Goal: Transaction & Acquisition: Purchase product/service

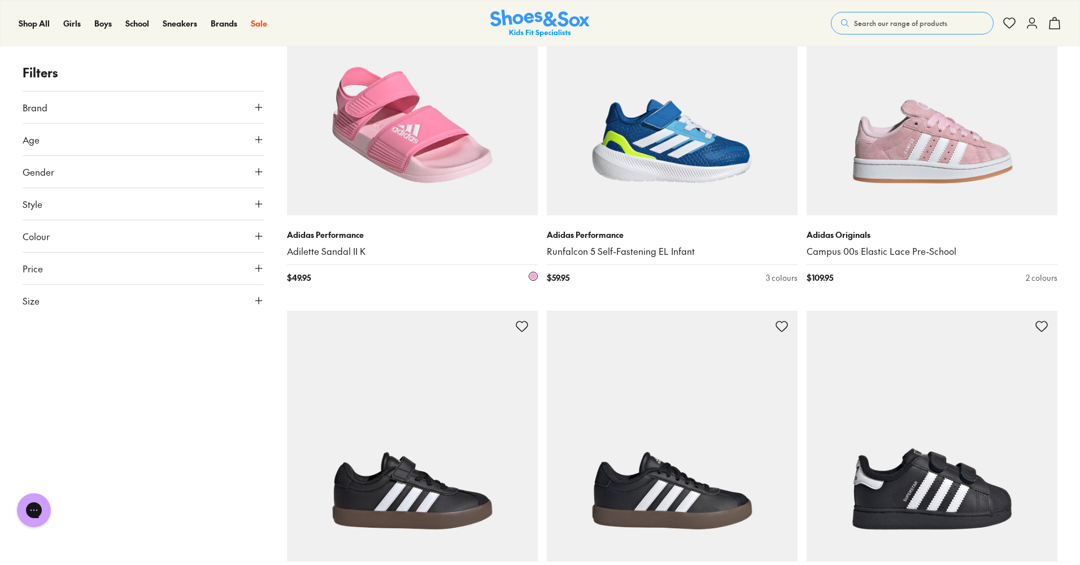
scroll to position [629, 0]
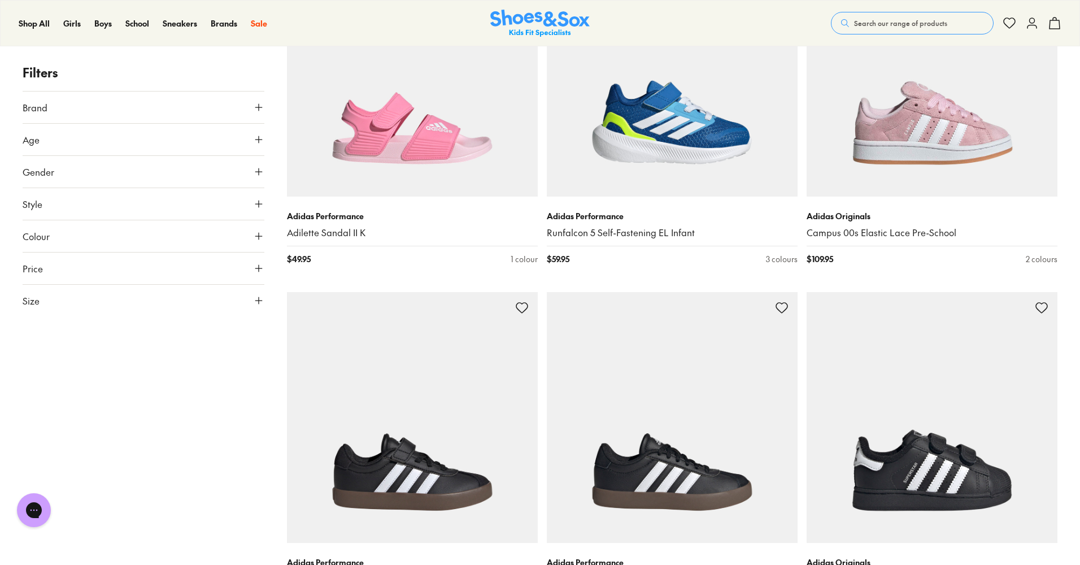
click at [85, 135] on button "Age" at bounding box center [144, 140] width 242 height 32
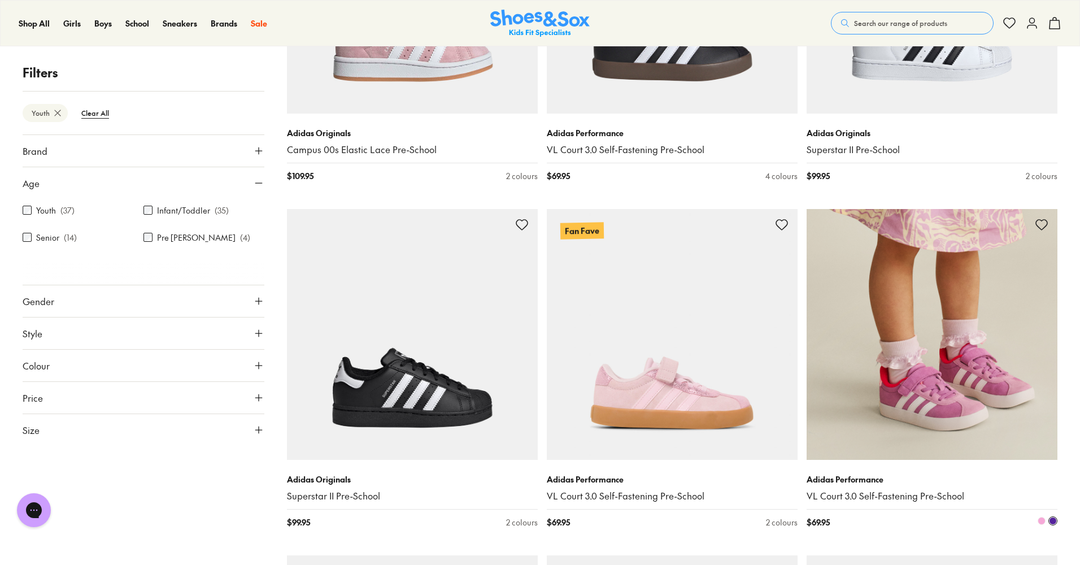
scroll to position [828, 0]
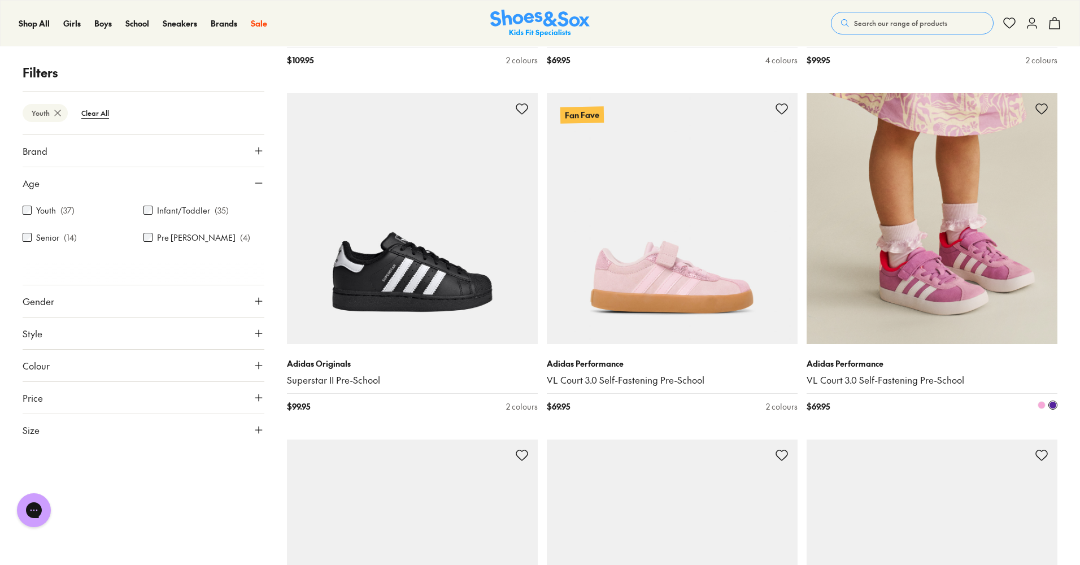
click at [908, 301] on img at bounding box center [932, 218] width 251 height 251
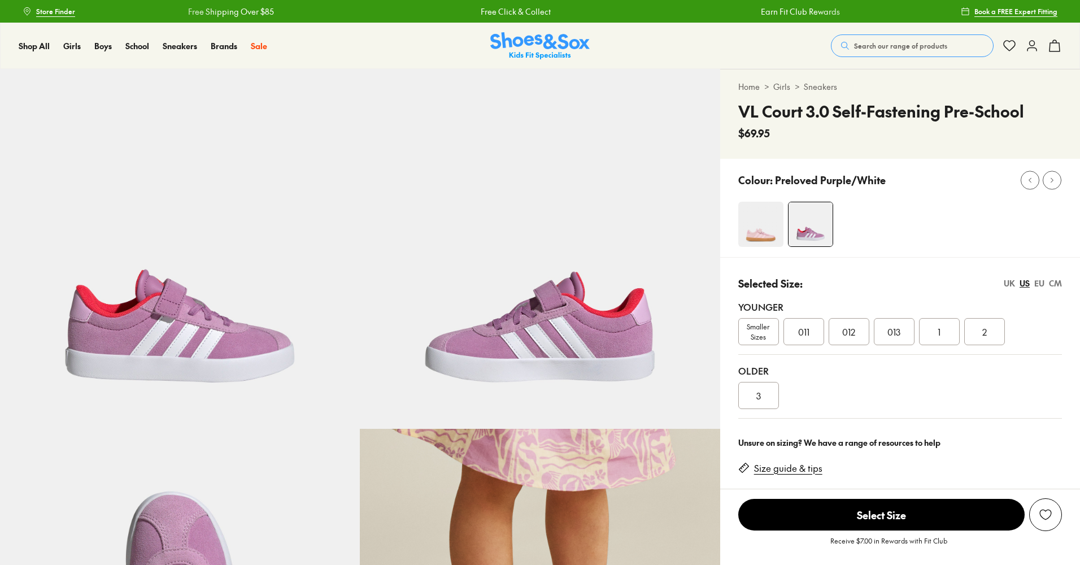
select select "*"
click at [1060, 282] on div "CM" at bounding box center [1055, 283] width 13 height 12
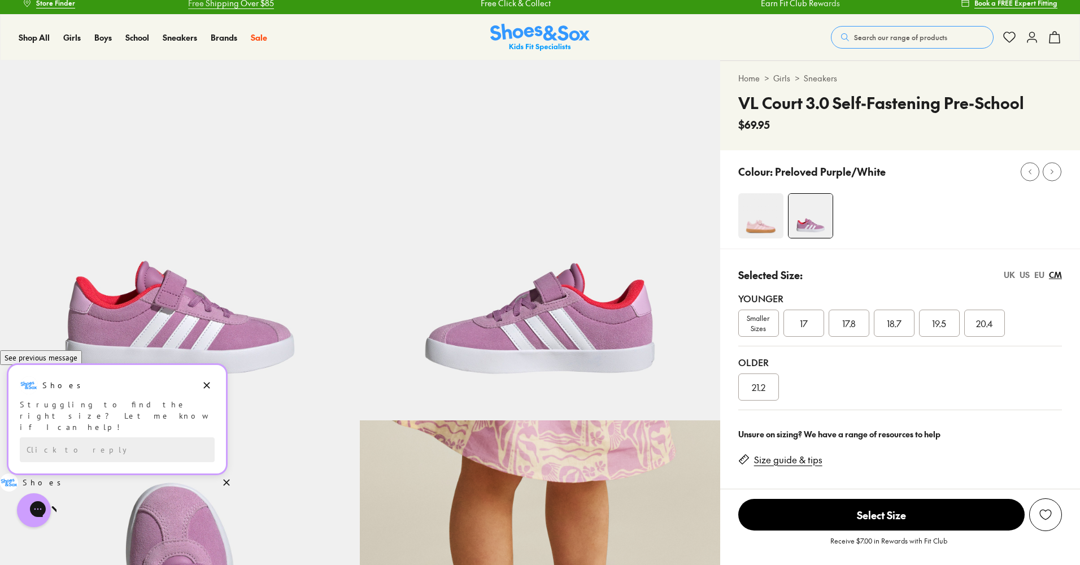
scroll to position [11, 0]
